Goal: Information Seeking & Learning: Understand process/instructions

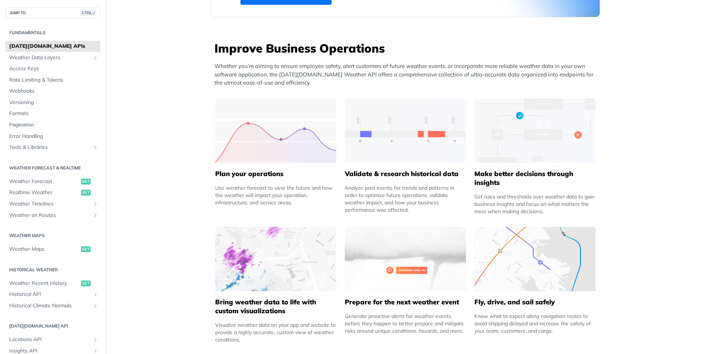
scroll to position [309, 0]
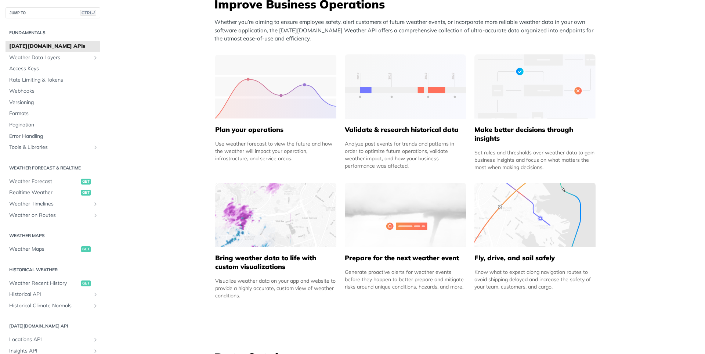
click at [407, 218] on img at bounding box center [405, 215] width 121 height 64
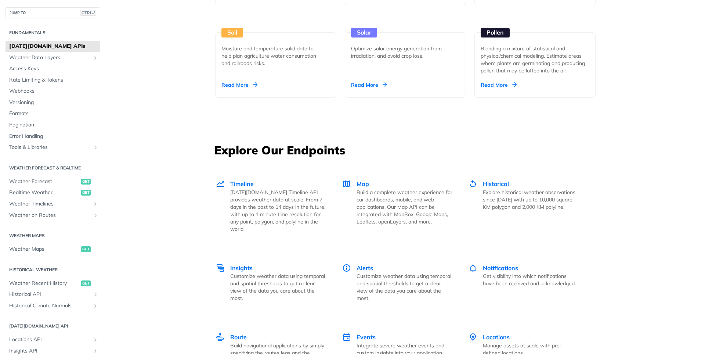
scroll to position [926, 0]
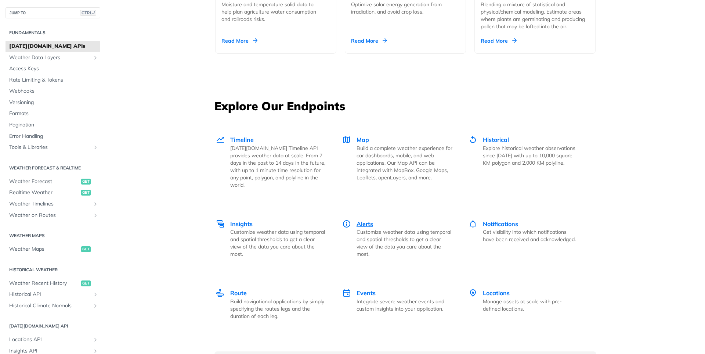
click at [357, 220] on span "Alerts" at bounding box center [365, 223] width 17 height 7
click at [267, 152] on p "Tomorrow.io Timeline API provides weather data at scale. From 7 days in the pas…" at bounding box center [278, 166] width 96 height 44
click at [241, 289] on span "Route" at bounding box center [238, 292] width 17 height 7
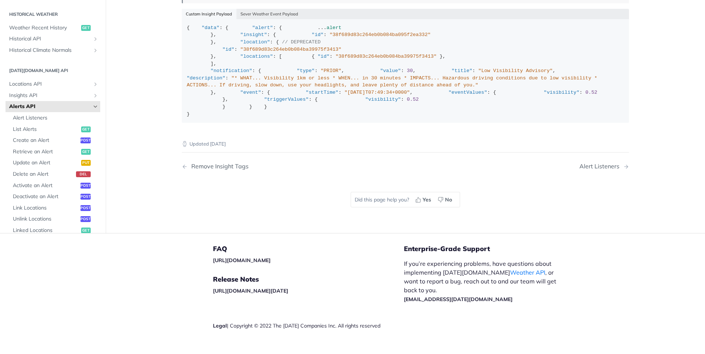
scroll to position [1146, 0]
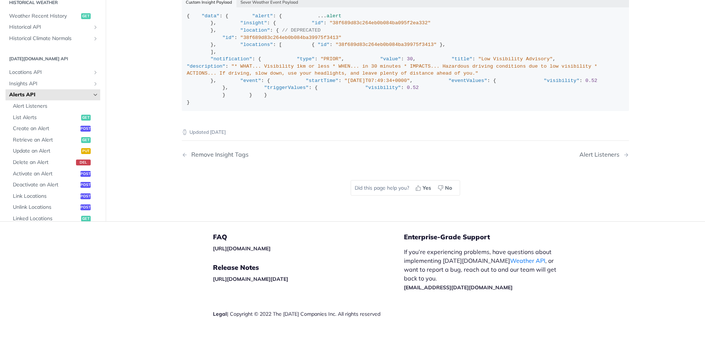
click at [363, 106] on div "{ "data" : { "alert" : { ... alert }, "insight" : { "id" : "38f689d83c264eb0b08…" at bounding box center [405, 58] width 437 height 93
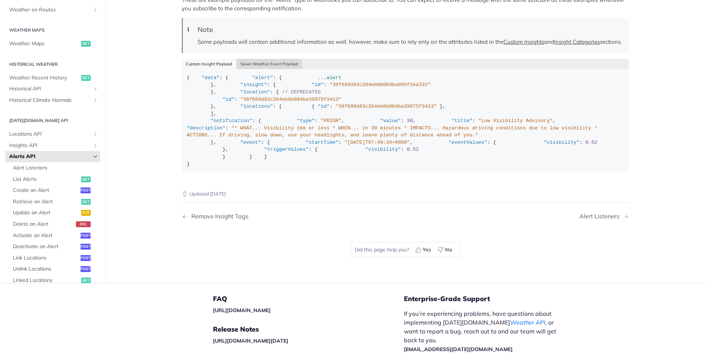
click at [281, 69] on button "Sever Weather Event Payload" at bounding box center [270, 64] width 66 height 10
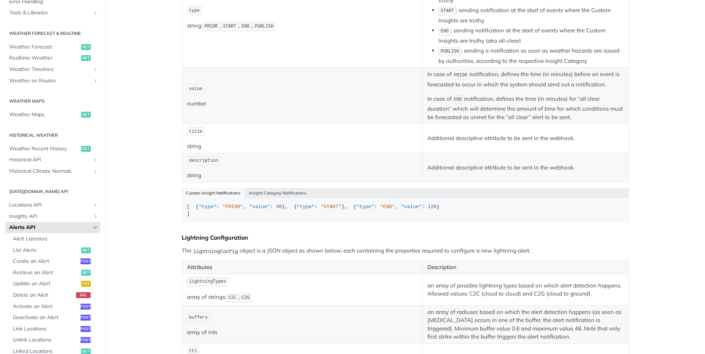
scroll to position [0, 0]
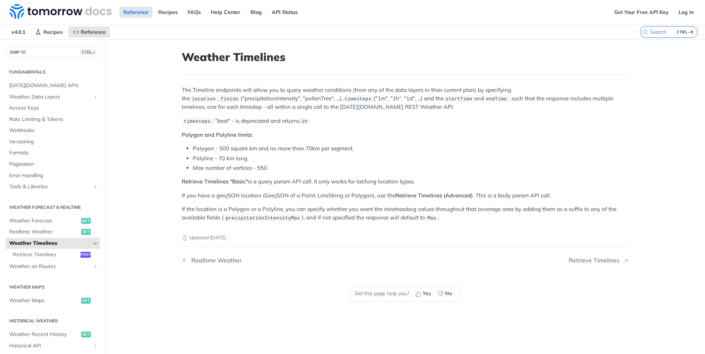
click at [572, 253] on nav "Realtime Weather Retrieve Timelines" at bounding box center [405, 260] width 447 height 22
click at [581, 263] on div "Retrieve Timelines" at bounding box center [596, 260] width 54 height 7
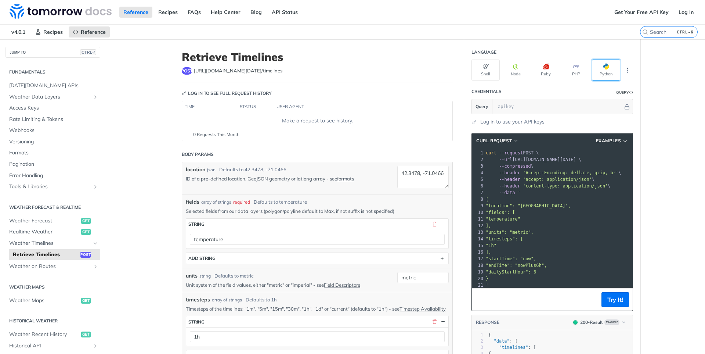
click at [610, 74] on button "Python" at bounding box center [606, 69] width 28 height 21
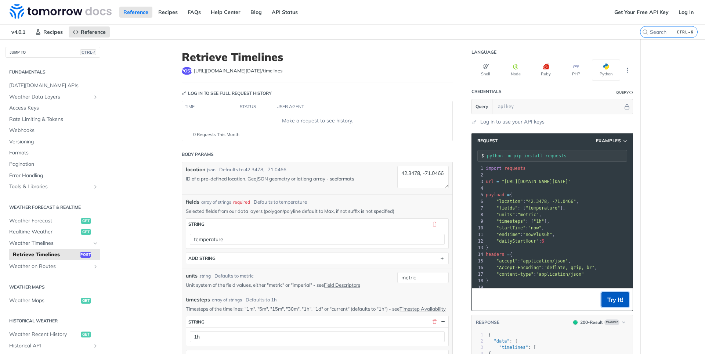
click at [614, 299] on button "Try It!" at bounding box center [616, 299] width 28 height 15
click at [555, 226] on pre ""startTime" : "now" ," at bounding box center [565, 227] width 162 height 7
click at [553, 221] on pre ""timesteps" : [ "1h" ]," at bounding box center [565, 221] width 162 height 7
click at [552, 214] on pre ""units" : "metric" ," at bounding box center [565, 214] width 162 height 7
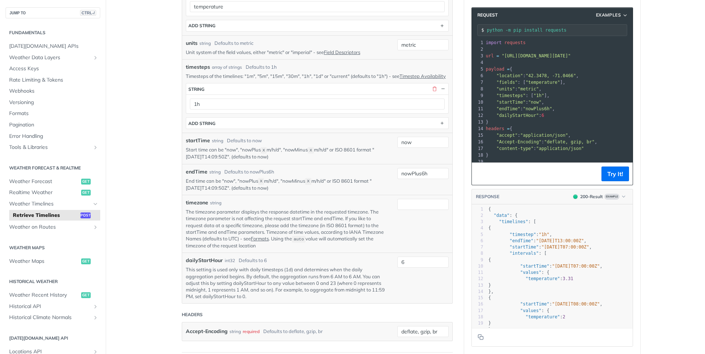
scroll to position [220, 0]
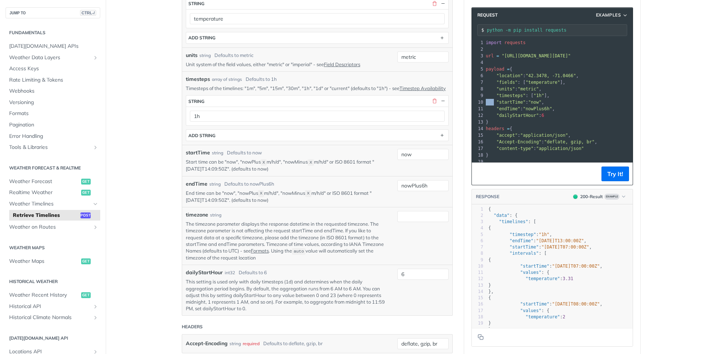
drag, startPoint x: 494, startPoint y: 102, endPoint x: 576, endPoint y: 94, distance: 81.6
click at [576, 94] on div "1 import requests 2 ​ 3 url = "https://api.tomorrow.io/v4/timelines" 4 ​ 5 payl…" at bounding box center [565, 111] width 162 height 145
drag, startPoint x: 495, startPoint y: 109, endPoint x: 578, endPoint y: 111, distance: 82.3
click at [578, 111] on pre ""endTime" : "nowPlus6h" ," at bounding box center [565, 108] width 162 height 7
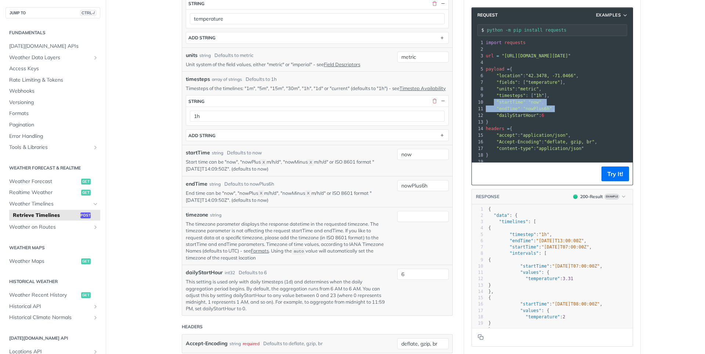
drag, startPoint x: 494, startPoint y: 101, endPoint x: 581, endPoint y: 107, distance: 86.9
click at [581, 107] on div "1 import requests 2 ​ 3 url = "https://api.tomorrow.io/v4/timelines" 4 ​ 5 payl…" at bounding box center [565, 111] width 162 height 145
click at [581, 107] on pre ""endTime" : "nowPlus6h" ," at bounding box center [565, 108] width 162 height 7
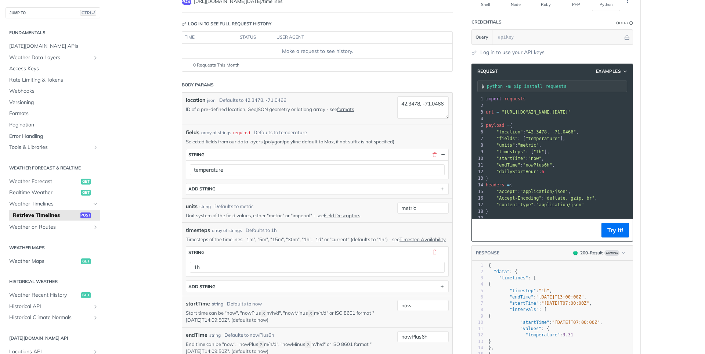
scroll to position [10, 0]
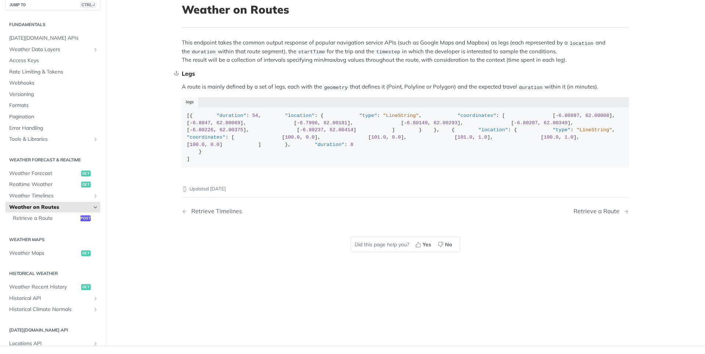
scroll to position [88, 0]
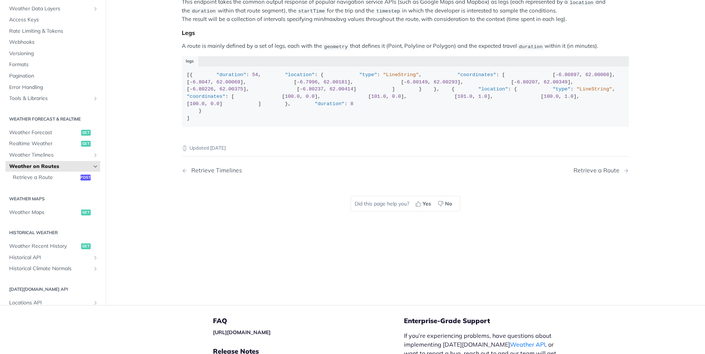
click at [602, 181] on nav "Retrieve Timelines Retrieve a Route" at bounding box center [405, 170] width 447 height 22
click at [593, 174] on div "Retrieve a Route" at bounding box center [599, 170] width 50 height 7
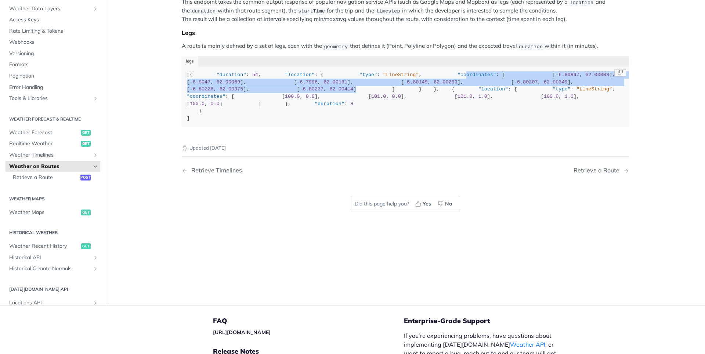
drag, startPoint x: 230, startPoint y: 105, endPoint x: 354, endPoint y: 152, distance: 132.3
click at [354, 122] on div "[{ "duration" : 54 , "location" : { "type" : "LineString" , "coordinates" : [ […" at bounding box center [405, 96] width 437 height 50
drag, startPoint x: 234, startPoint y: 114, endPoint x: 298, endPoint y: 160, distance: 78.8
click at [297, 122] on div "[{ "duration" : 54 , "location" : { "type" : "LineString" , "coordinates" : [ […" at bounding box center [405, 96] width 437 height 50
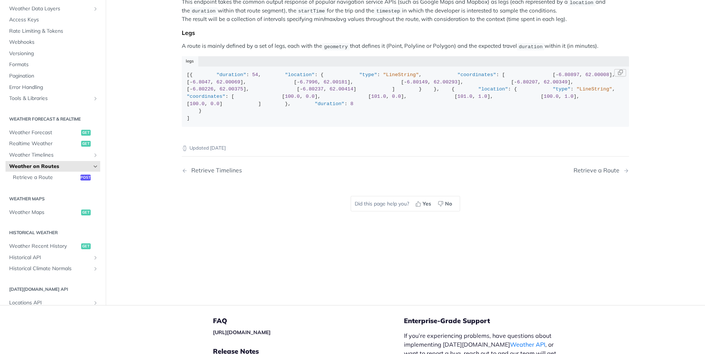
click at [360, 122] on div "[{ "duration" : 54 , "location" : { "type" : "LineString" , "coordinates" : [ […" at bounding box center [405, 96] width 437 height 50
click at [623, 174] on div "Retrieve a Route" at bounding box center [599, 170] width 50 height 7
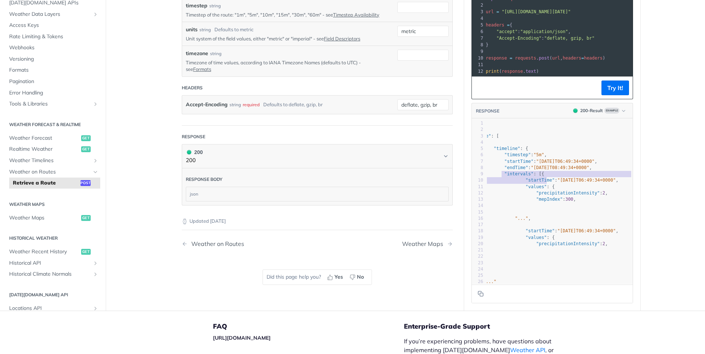
type textarea ""intervals": [{ "startTime": "[DATE]T06:49:34+0000", "values": {"
drag, startPoint x: 501, startPoint y: 172, endPoint x: 567, endPoint y: 184, distance: 67.3
click at [567, 184] on div "1 { 2 "data" : { 3 "route" : [ 4 { 5 "timeline" : { 6 "timestep" : "5m" , 7 "st…" at bounding box center [541, 212] width 183 height 184
click at [591, 206] on pre "}" at bounding box center [541, 205] width 183 height 6
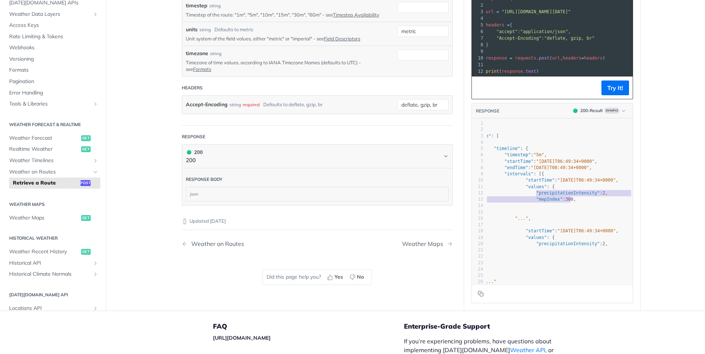
type textarea ""precipitationIntensity": 2, "mepIndex": 300,"
drag, startPoint x: 537, startPoint y: 192, endPoint x: 601, endPoint y: 201, distance: 65.3
click at [601, 201] on div "1 { 2 "data" : { 3 "route" : [ 4 { 5 "timeline" : { 6 "timestep" : "5m" , 7 "st…" at bounding box center [541, 212] width 183 height 184
click at [584, 172] on pre ""intervals" : [{" at bounding box center [541, 174] width 183 height 6
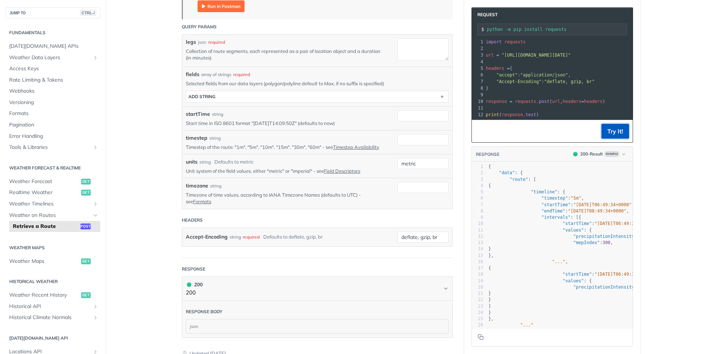
click at [611, 133] on button "Try It!" at bounding box center [616, 131] width 28 height 15
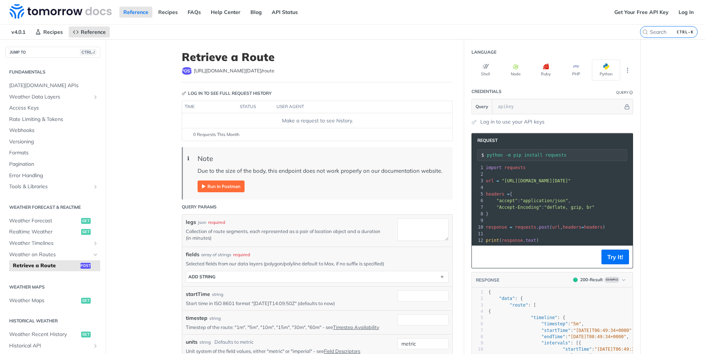
click at [645, 151] on main "JUMP TO CTRL-/ Fundamentals [DATE][DOMAIN_NAME] APIs Weather Data Layers Core P…" at bounding box center [352, 330] width 705 height 583
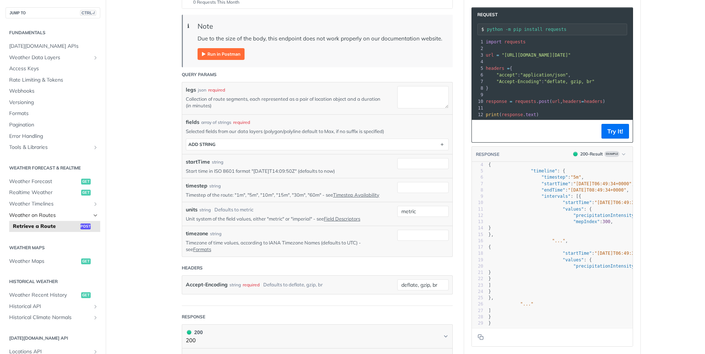
click at [93, 216] on icon "Hide subpages for Weather on Routes" at bounding box center [96, 215] width 6 height 6
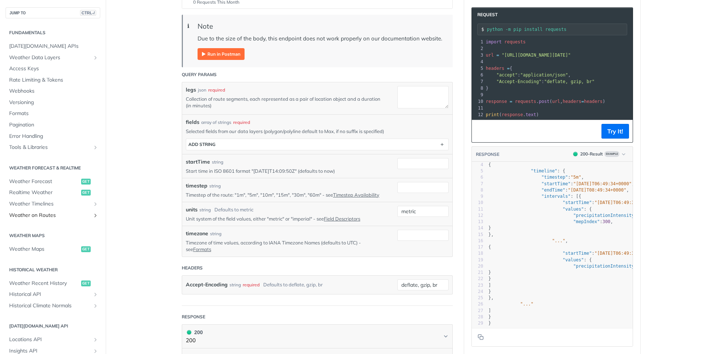
click at [93, 216] on icon "Show subpages for Weather on Routes" at bounding box center [96, 215] width 6 height 6
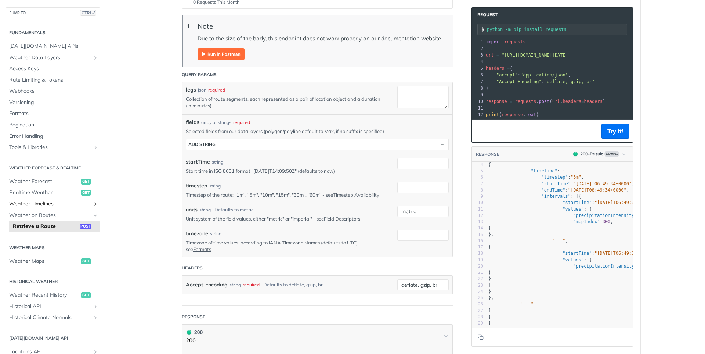
click at [94, 203] on icon "Show subpages for Weather Timelines" at bounding box center [96, 204] width 6 height 6
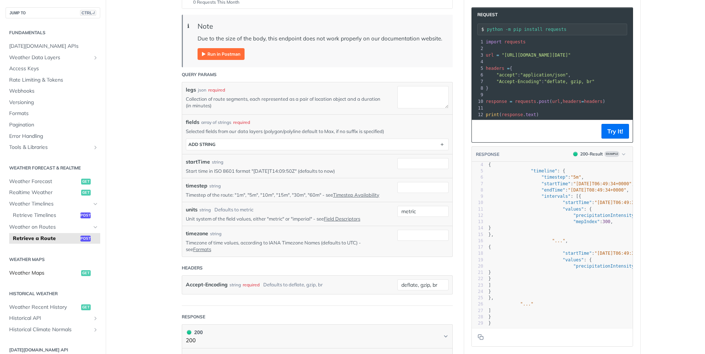
click at [53, 274] on span "Weather Maps" at bounding box center [44, 272] width 70 height 7
